Goal: Task Accomplishment & Management: Manage account settings

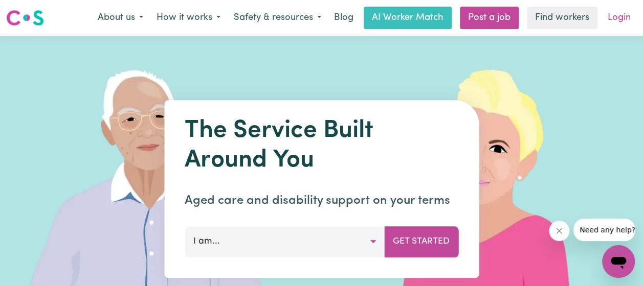
click at [615, 26] on link "Login" at bounding box center [618, 18] width 35 height 22
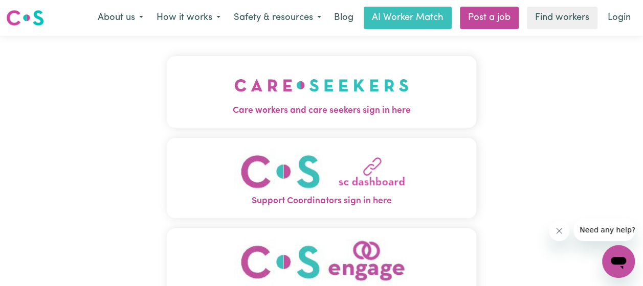
click at [414, 94] on button "Care workers and care seekers sign in here" at bounding box center [321, 92] width 309 height 72
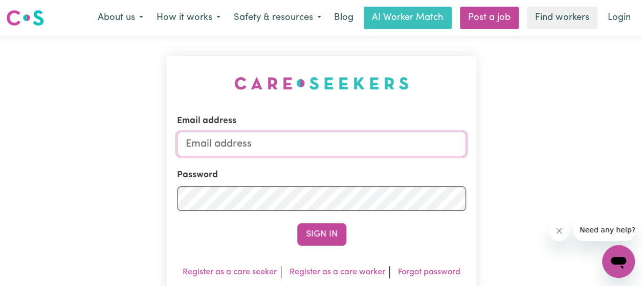
click at [311, 149] on input "Email address" at bounding box center [321, 144] width 289 height 25
type input "[EMAIL_ADDRESS][DOMAIN_NAME]"
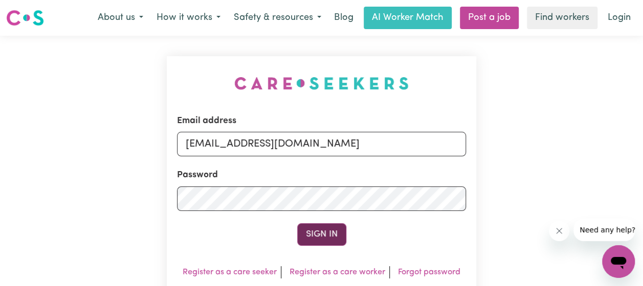
click at [319, 238] on button "Sign In" at bounding box center [321, 234] width 49 height 22
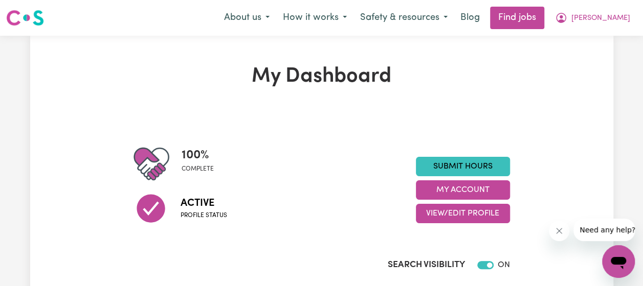
click at [19, 14] on img at bounding box center [25, 18] width 38 height 18
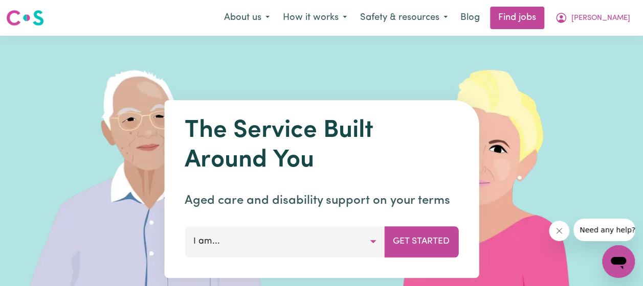
click at [19, 14] on img at bounding box center [25, 18] width 38 height 18
click at [544, 19] on link "Find jobs" at bounding box center [517, 18] width 54 height 22
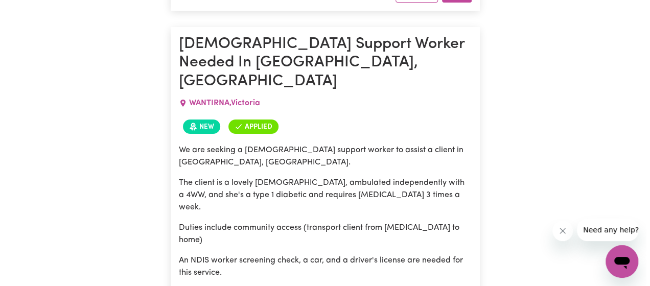
scroll to position [1767, 0]
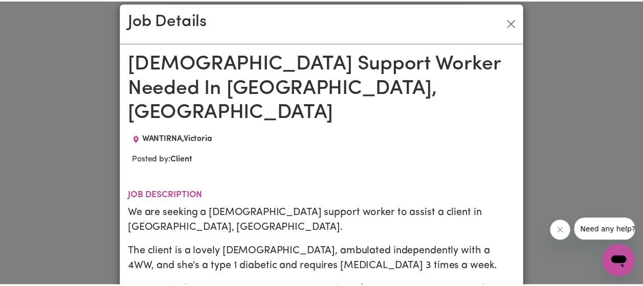
scroll to position [0, 0]
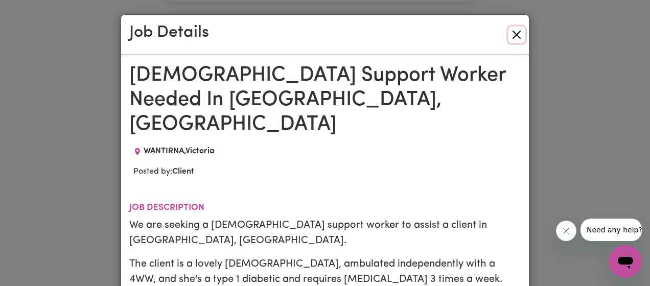
click at [514, 34] on button "Close" at bounding box center [517, 35] width 16 height 16
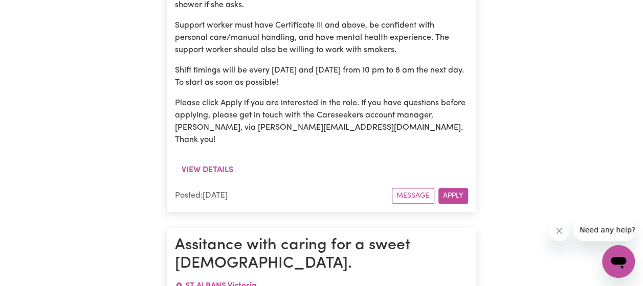
scroll to position [4205, 0]
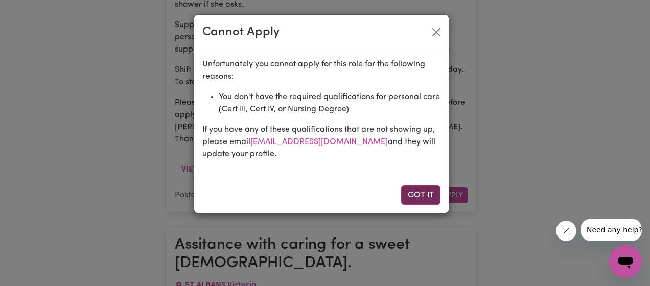
click at [421, 193] on button "Got it" at bounding box center [420, 195] width 39 height 19
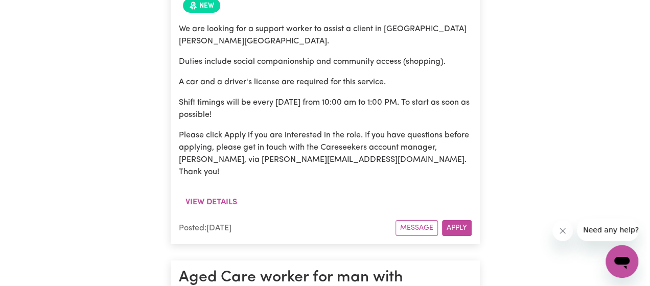
scroll to position [5575, 0]
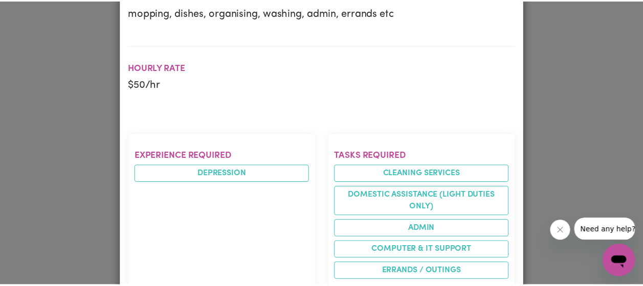
scroll to position [0, 0]
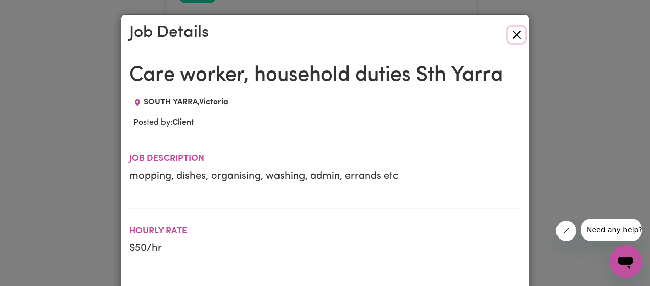
click at [512, 38] on button "Close" at bounding box center [517, 35] width 16 height 16
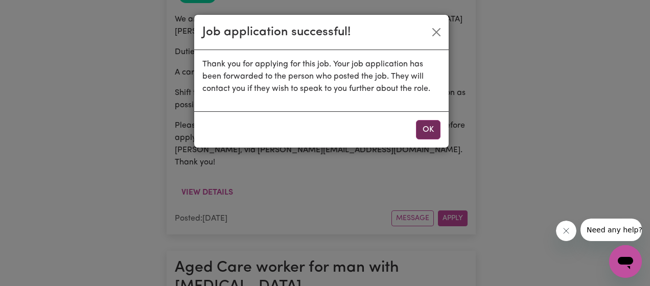
click at [427, 126] on button "OK" at bounding box center [428, 129] width 25 height 19
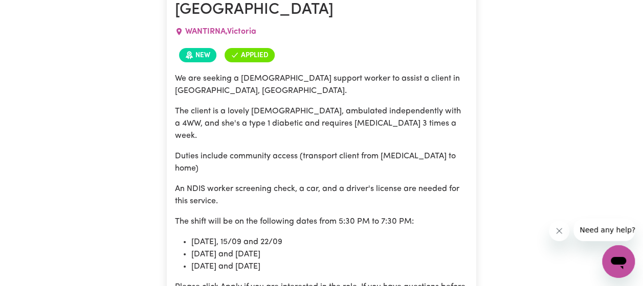
scroll to position [1834, 0]
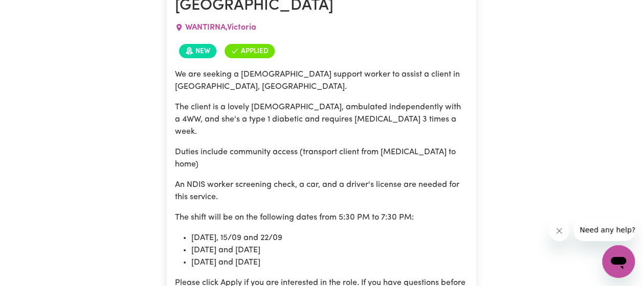
drag, startPoint x: 175, startPoint y: 150, endPoint x: 281, endPoint y: 153, distance: 105.9
copy p "[PERSON_NAME][EMAIL_ADDRESS][DOMAIN_NAME]."
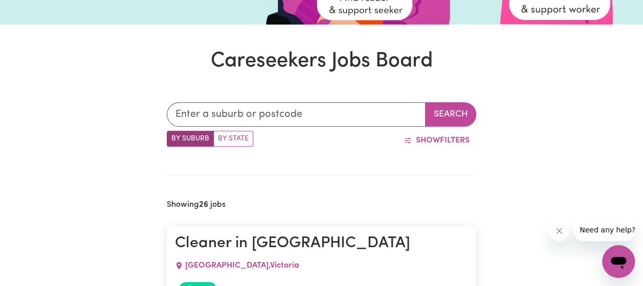
scroll to position [0, 0]
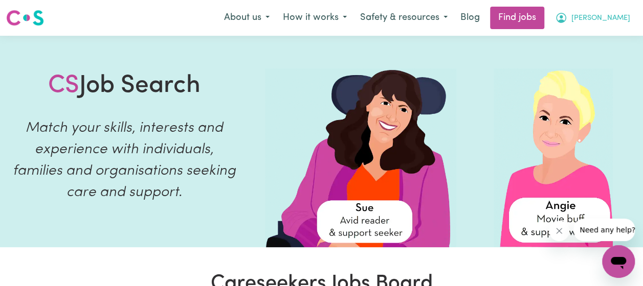
click at [613, 18] on span "[PERSON_NAME]" at bounding box center [600, 18] width 59 height 11
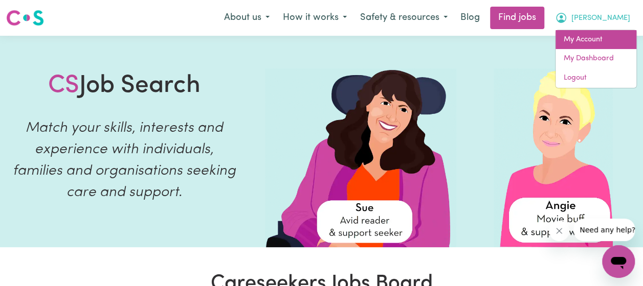
click at [588, 34] on link "My Account" at bounding box center [595, 39] width 81 height 19
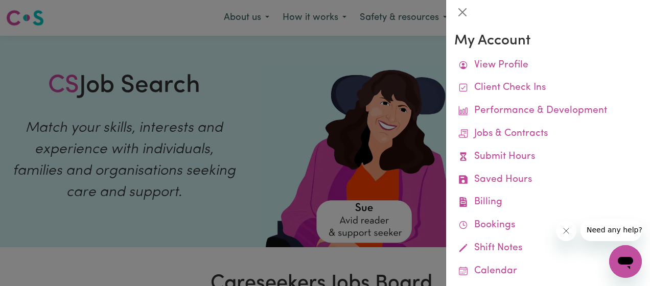
click at [417, 47] on div at bounding box center [325, 143] width 650 height 286
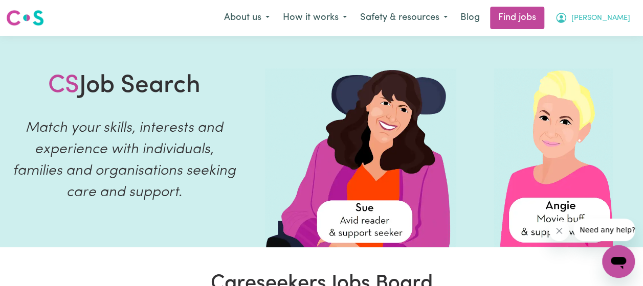
click at [614, 22] on span "[PERSON_NAME]" at bounding box center [600, 18] width 59 height 11
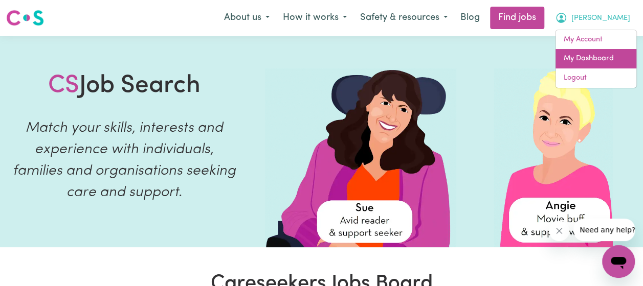
click at [591, 57] on link "My Dashboard" at bounding box center [595, 58] width 81 height 19
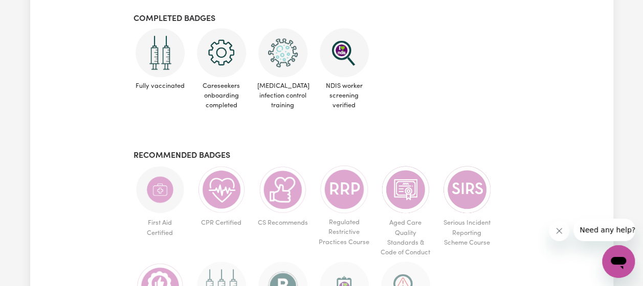
scroll to position [250, 0]
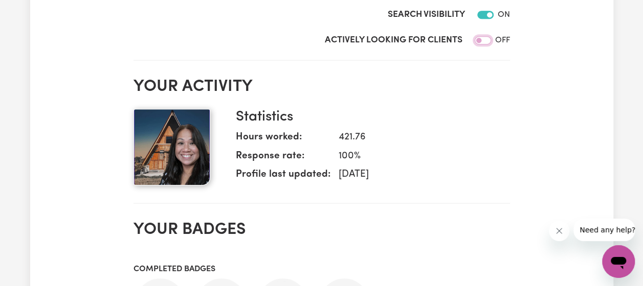
click at [487, 38] on input "Actively Looking for Clients" at bounding box center [482, 40] width 16 height 8
checkbox input "true"
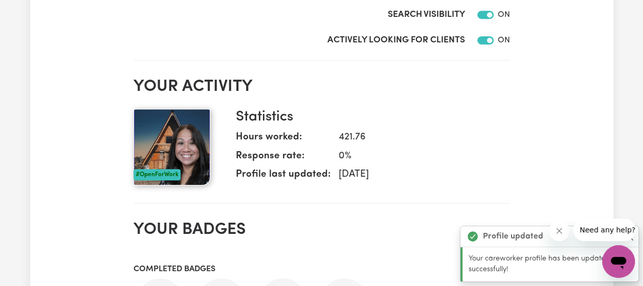
scroll to position [0, 0]
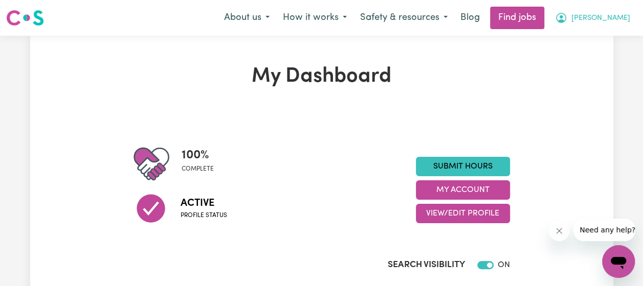
click at [616, 18] on span "[PERSON_NAME]" at bounding box center [600, 18] width 59 height 11
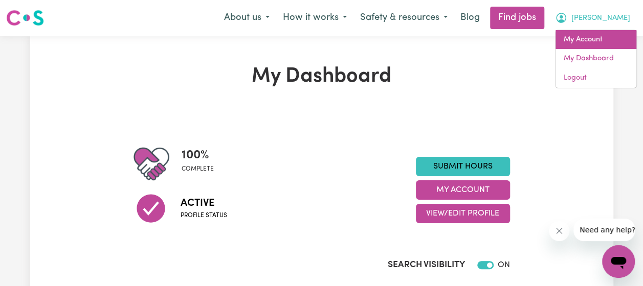
click at [586, 42] on link "My Account" at bounding box center [595, 39] width 81 height 19
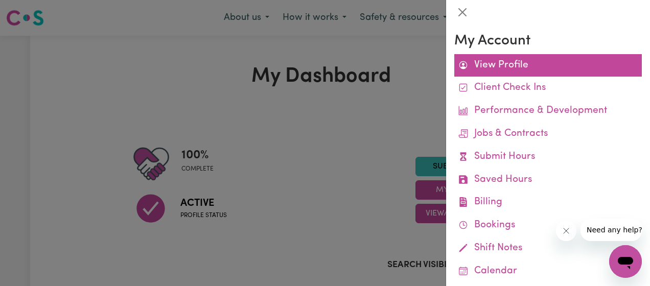
click at [502, 68] on link "View Profile" at bounding box center [548, 65] width 188 height 23
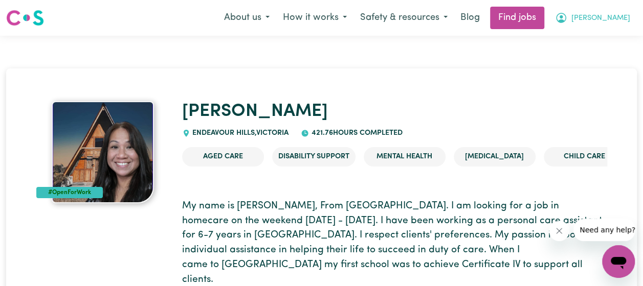
click at [618, 19] on span "[PERSON_NAME]" at bounding box center [600, 18] width 59 height 11
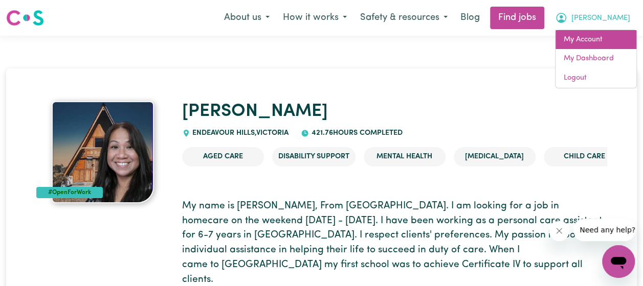
click at [584, 39] on link "My Account" at bounding box center [595, 39] width 81 height 19
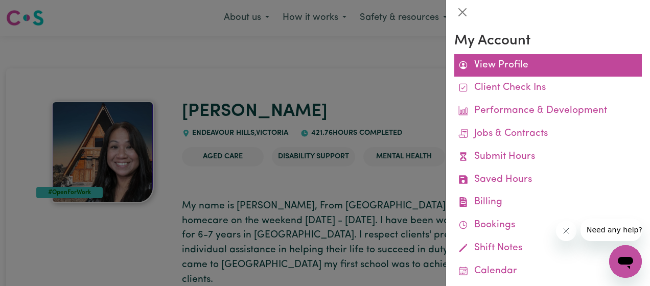
click at [490, 76] on link "View Profile" at bounding box center [548, 65] width 188 height 23
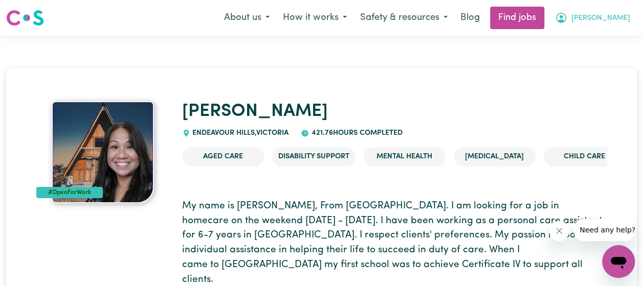
click at [616, 18] on span "[PERSON_NAME]" at bounding box center [600, 18] width 59 height 11
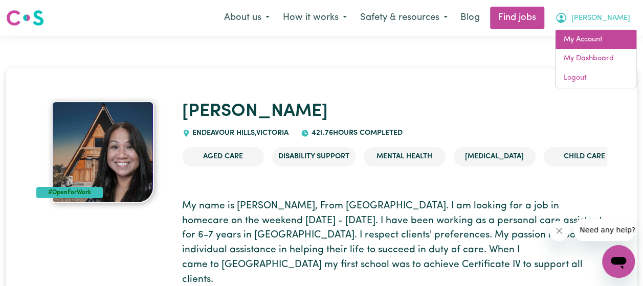
click at [596, 39] on link "My Account" at bounding box center [595, 39] width 81 height 19
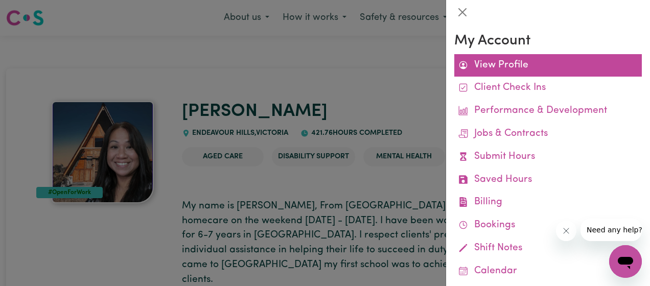
click at [500, 66] on link "View Profile" at bounding box center [548, 65] width 188 height 23
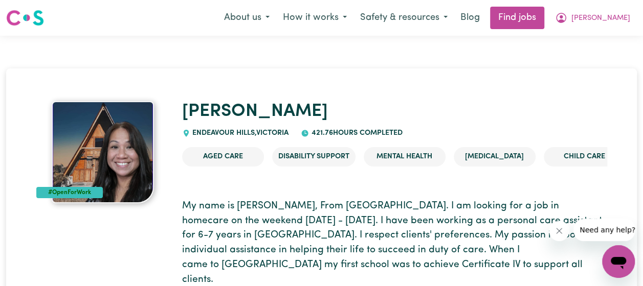
click at [111, 159] on img at bounding box center [103, 152] width 102 height 102
click at [623, 19] on span "[PERSON_NAME]" at bounding box center [600, 18] width 59 height 11
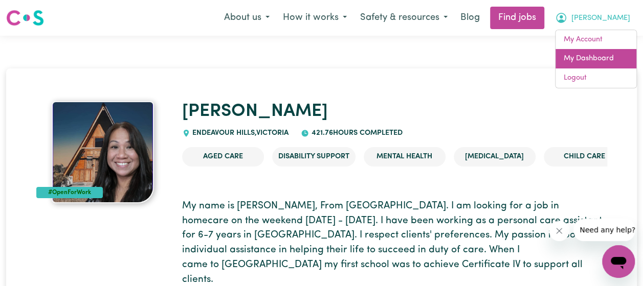
click at [583, 54] on link "My Dashboard" at bounding box center [595, 58] width 81 height 19
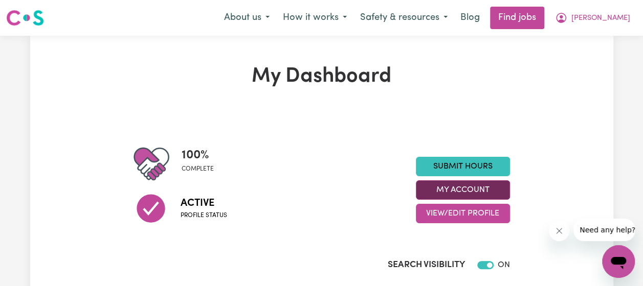
click at [475, 188] on button "My Account" at bounding box center [463, 189] width 94 height 19
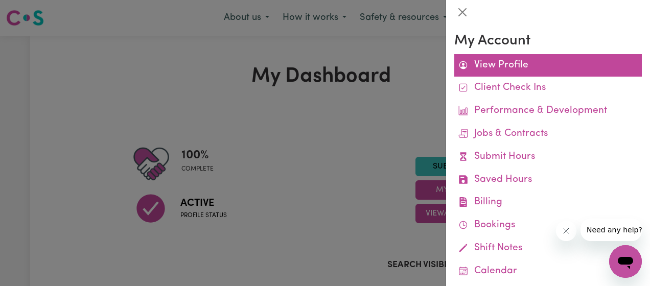
click at [527, 64] on link "View Profile" at bounding box center [548, 65] width 188 height 23
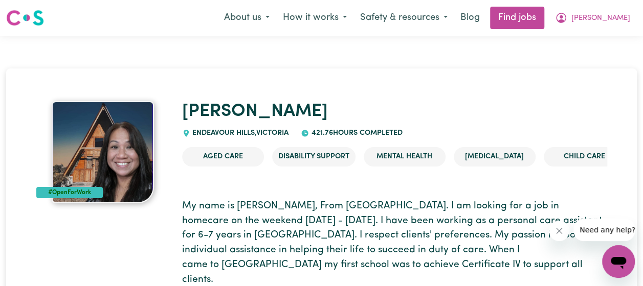
click at [243, 138] on div "[GEOGRAPHIC_DATA] , [GEOGRAPHIC_DATA]" at bounding box center [235, 133] width 107 height 11
click at [616, 17] on span "[PERSON_NAME]" at bounding box center [600, 18] width 59 height 11
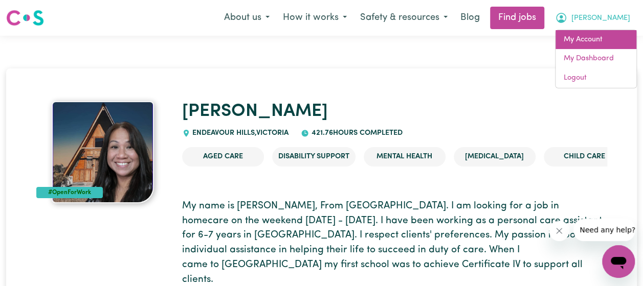
click at [572, 39] on link "My Account" at bounding box center [595, 39] width 81 height 19
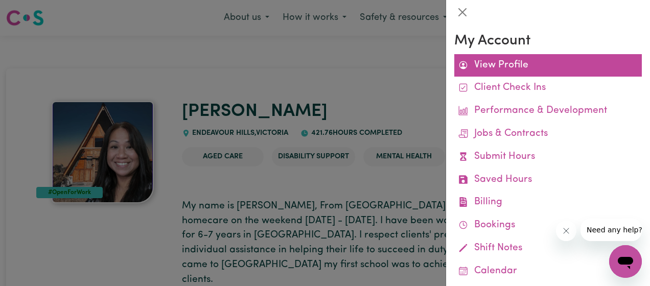
click at [510, 61] on link "View Profile" at bounding box center [548, 65] width 188 height 23
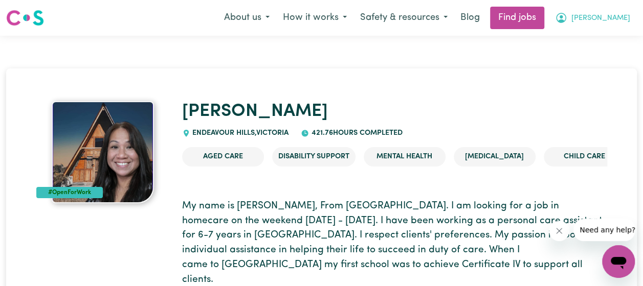
click at [611, 22] on button "[PERSON_NAME]" at bounding box center [592, 17] width 88 height 21
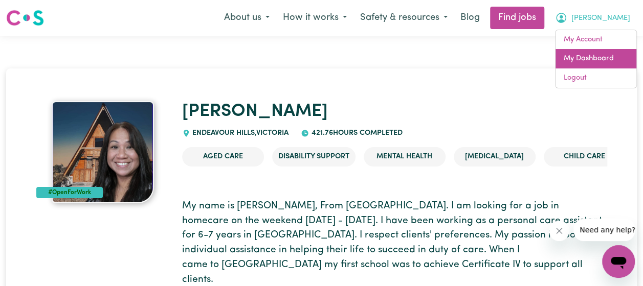
click at [584, 64] on link "My Dashboard" at bounding box center [595, 58] width 81 height 19
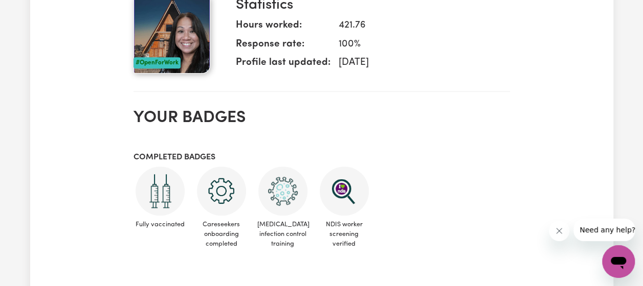
scroll to position [112, 0]
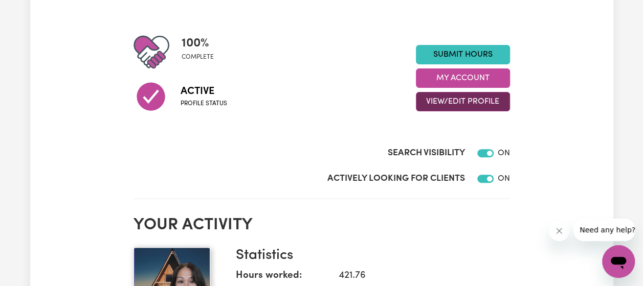
click at [446, 103] on button "View/Edit Profile" at bounding box center [463, 101] width 94 height 19
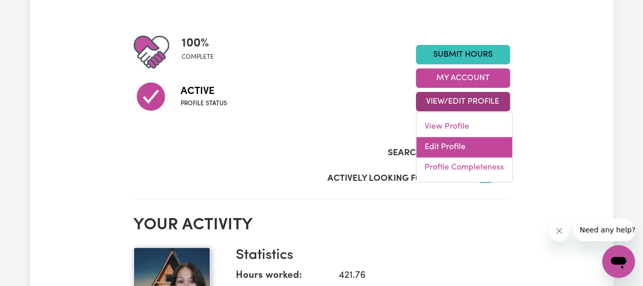
click at [442, 150] on link "Edit Profile" at bounding box center [464, 147] width 96 height 20
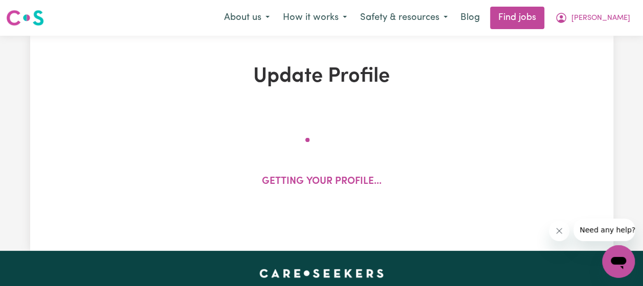
select select "[DEMOGRAPHIC_DATA]"
select select "[DEMOGRAPHIC_DATA] Citizen"
select select "Studying a healthcare related degree or qualification"
select select "58"
select select "75"
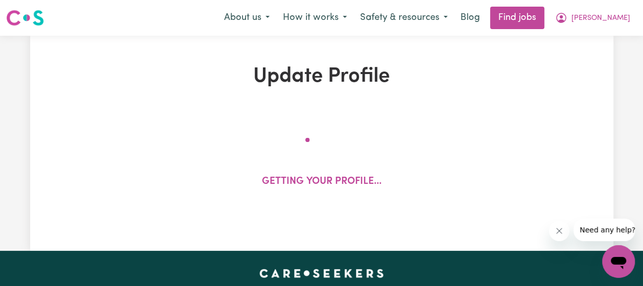
select select "90"
select select "120"
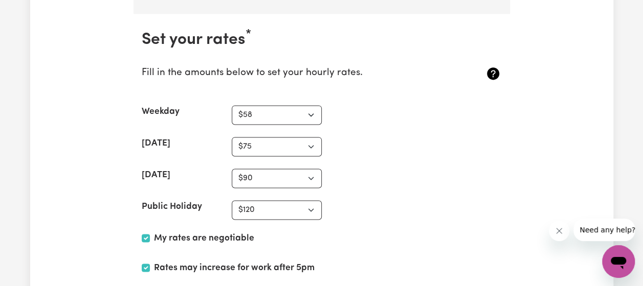
scroll to position [2827, 0]
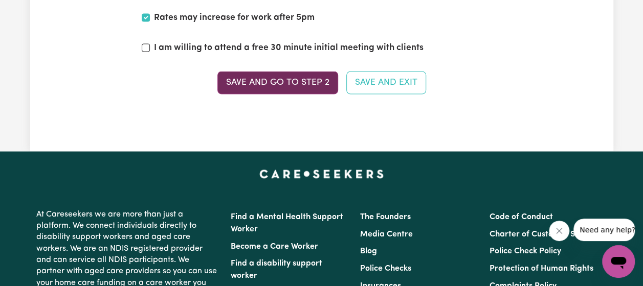
click at [303, 73] on button "Save and go to Step 2" at bounding box center [277, 82] width 121 height 22
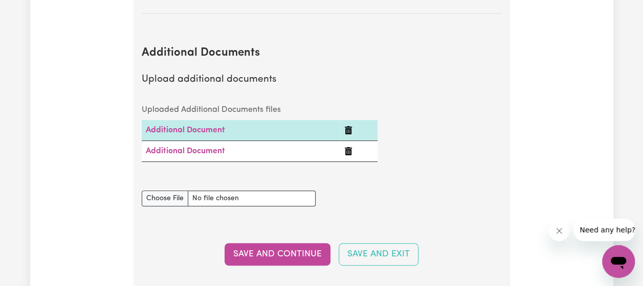
scroll to position [2254, 0]
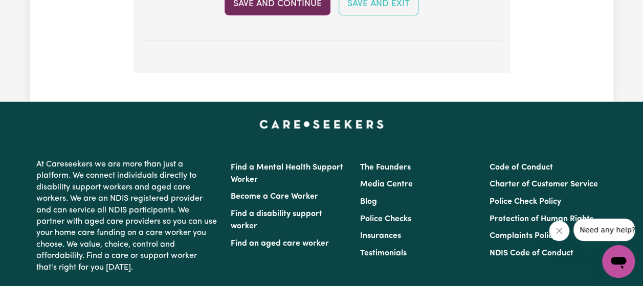
click at [313, 7] on button "Save and Continue" at bounding box center [277, 4] width 106 height 22
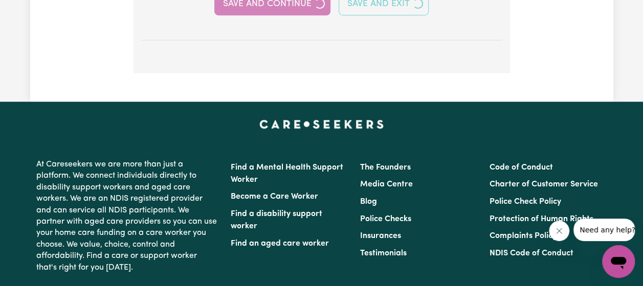
select select "2020"
select select "2022"
select select "2019"
select select "2020"
select select "2016"
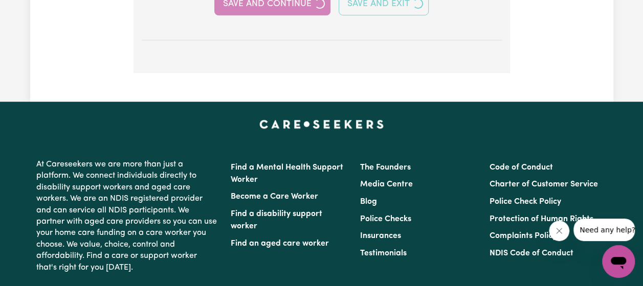
select select "2019"
select select "Certificate III (Individual Support)"
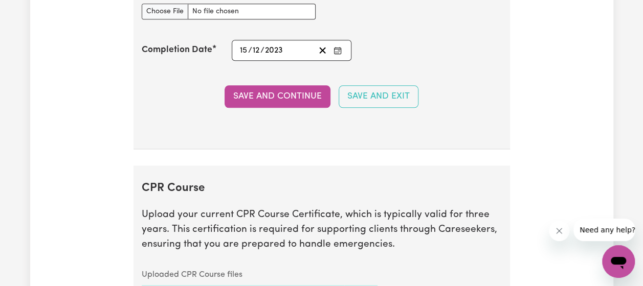
scroll to position [2755, 0]
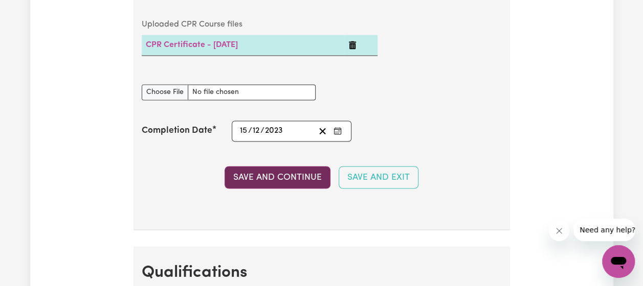
click at [290, 187] on button "Save and Continue" at bounding box center [277, 177] width 106 height 22
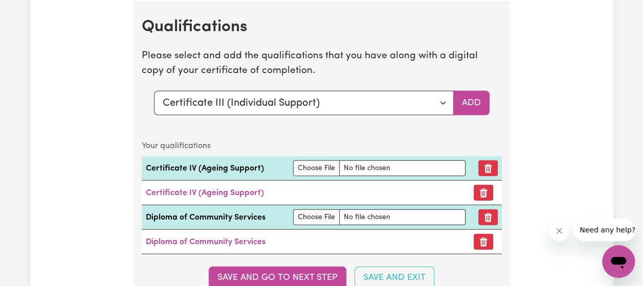
scroll to position [3251, 0]
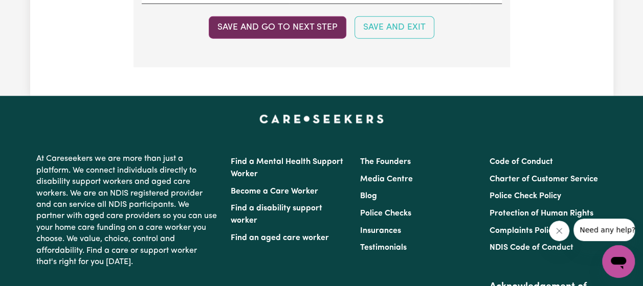
click at [305, 29] on button "Save and go to next step" at bounding box center [278, 27] width 138 height 22
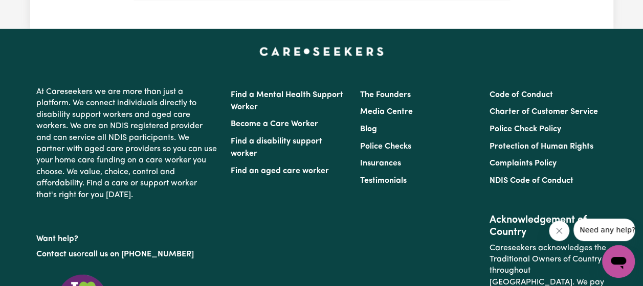
scroll to position [1002, 0]
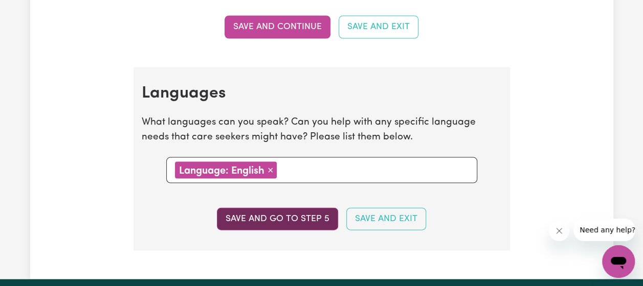
click at [316, 216] on button "Save and go to step 5" at bounding box center [277, 219] width 121 height 22
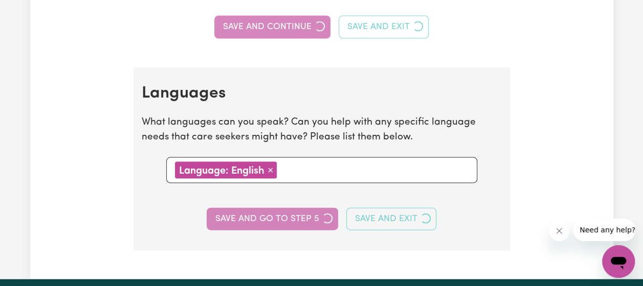
select select "I am providing services privately on my own"
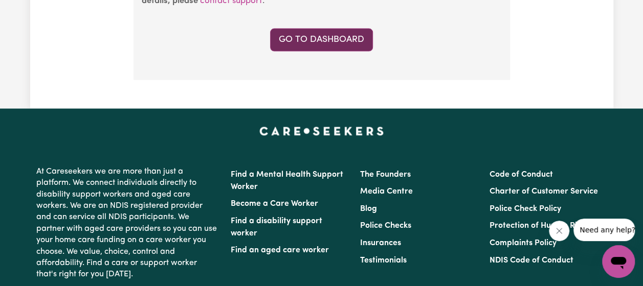
click at [327, 34] on link "Go to Dashboard" at bounding box center [321, 40] width 103 height 22
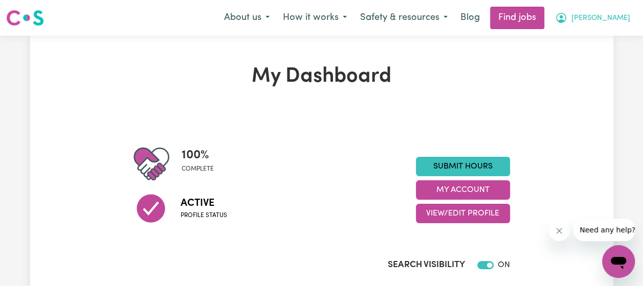
click at [623, 18] on span "[PERSON_NAME]" at bounding box center [600, 18] width 59 height 11
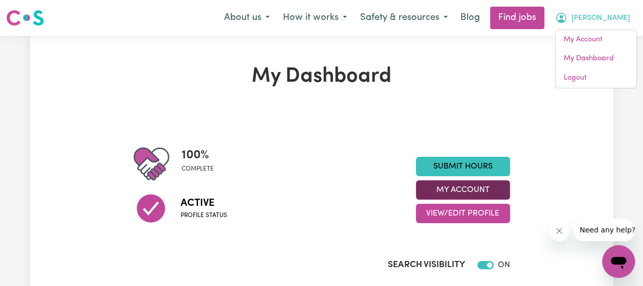
click at [463, 191] on button "My Account" at bounding box center [463, 189] width 94 height 19
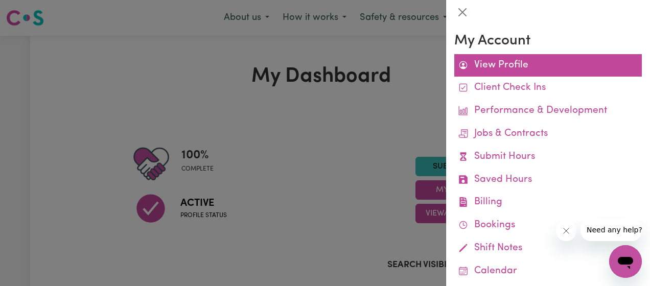
click at [536, 57] on link "View Profile" at bounding box center [548, 65] width 188 height 23
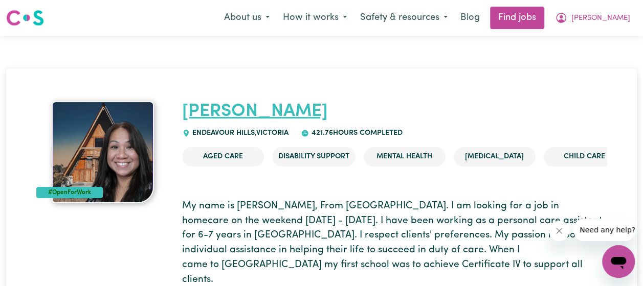
click at [199, 115] on link "[PERSON_NAME]" at bounding box center [255, 112] width 146 height 18
